Goal: Check status: Check status

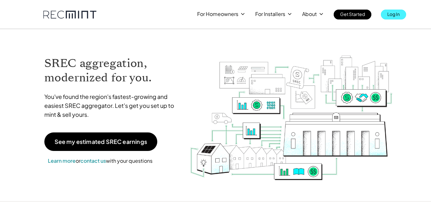
click at [404, 15] on link "Log In" at bounding box center [393, 15] width 25 height 10
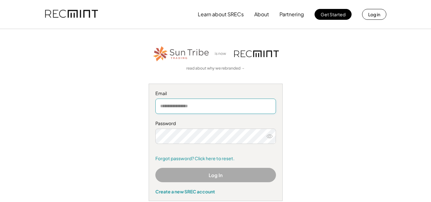
click at [194, 107] on input "email" at bounding box center [215, 106] width 121 height 15
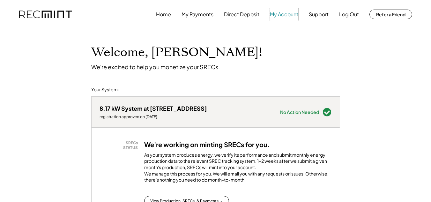
click at [276, 14] on button "My Account" at bounding box center [284, 14] width 28 height 13
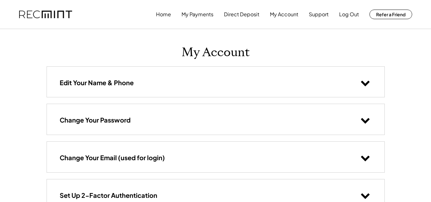
scroll to position [5, 0]
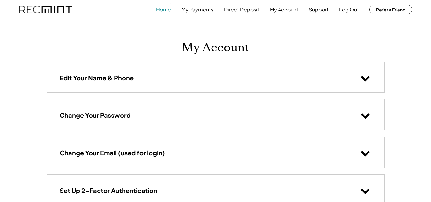
click at [164, 10] on button "Home" at bounding box center [163, 9] width 15 height 13
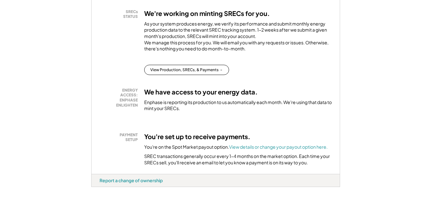
scroll to position [132, 0]
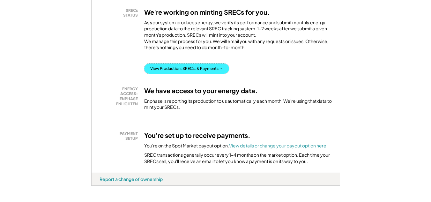
click at [201, 74] on button "View Production, SRECs, & Payments →" at bounding box center [186, 69] width 85 height 10
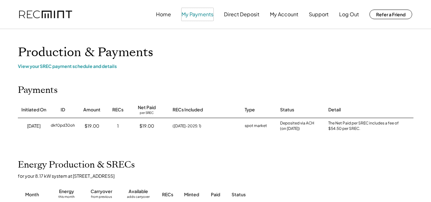
click at [195, 11] on button "My Payments" at bounding box center [198, 14] width 32 height 13
